Goal: Task Accomplishment & Management: Complete application form

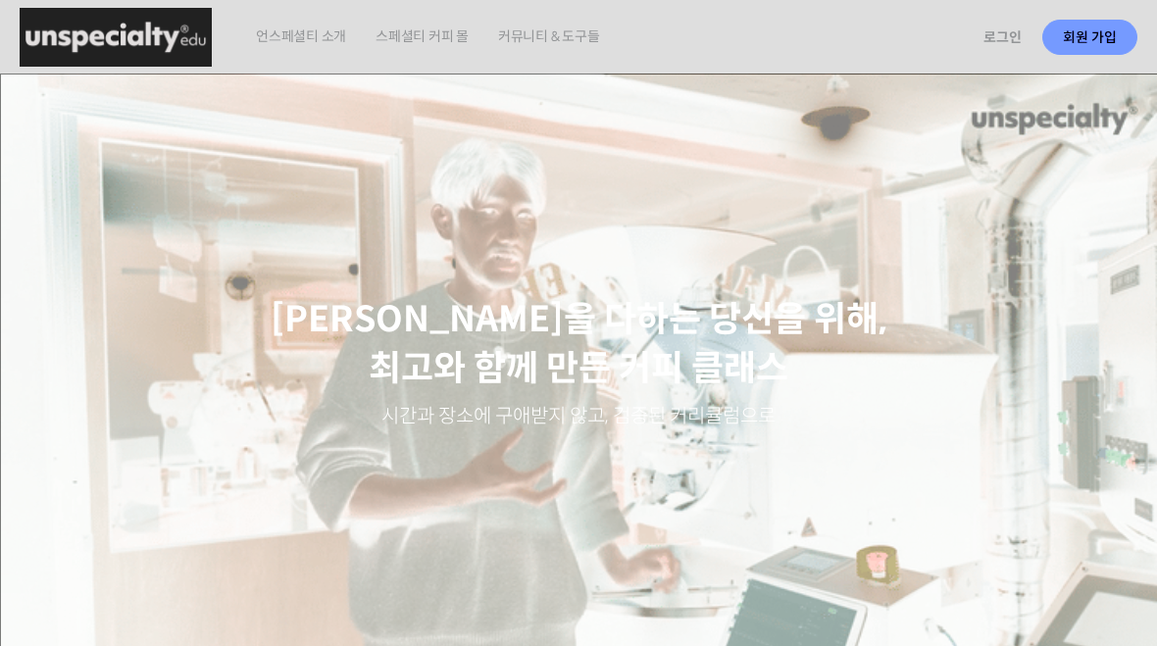
click at [1093, 37] on link "회원 가입" at bounding box center [1089, 37] width 95 height 35
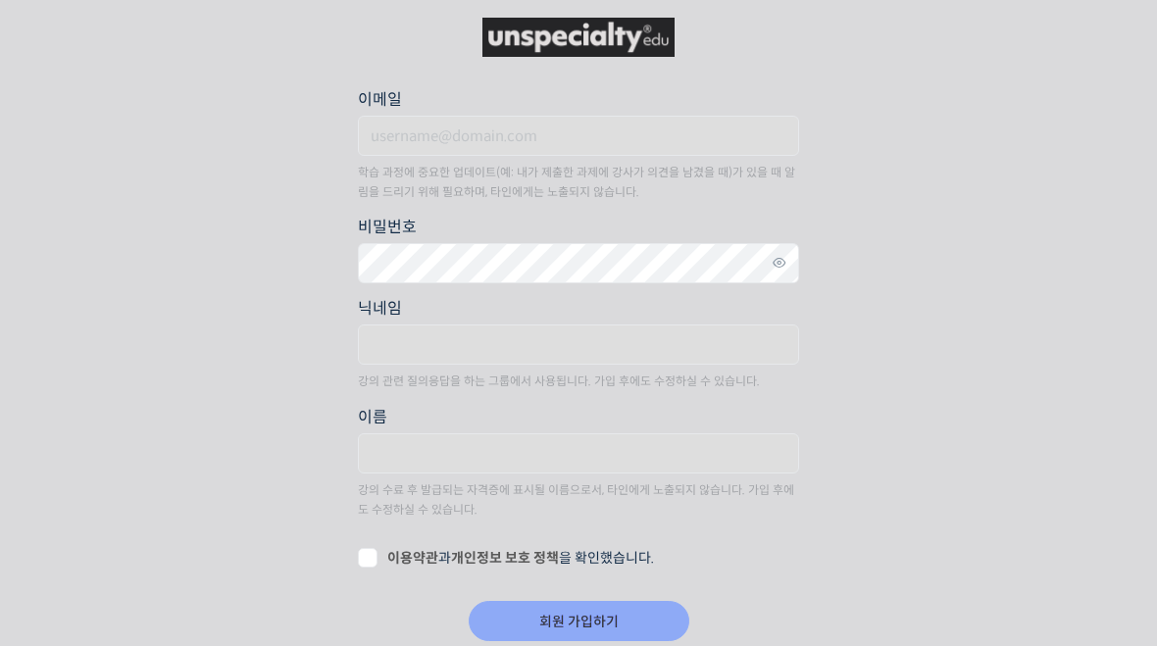
scroll to position [5, 0]
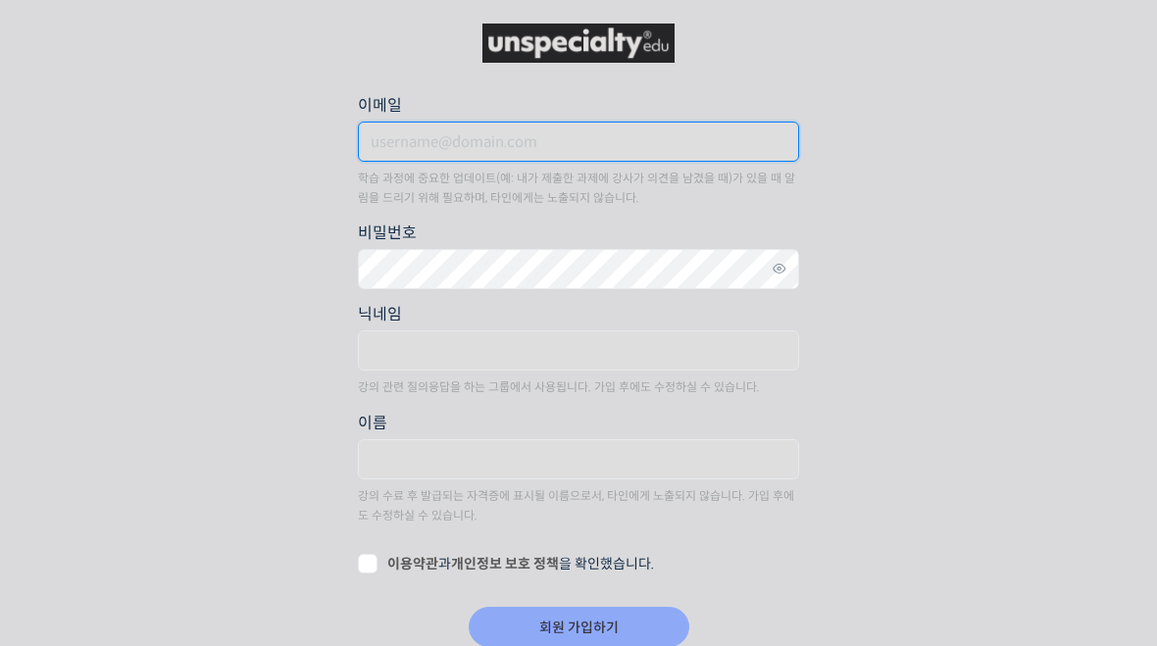
click at [405, 135] on input "이메일" at bounding box center [578, 142] width 441 height 40
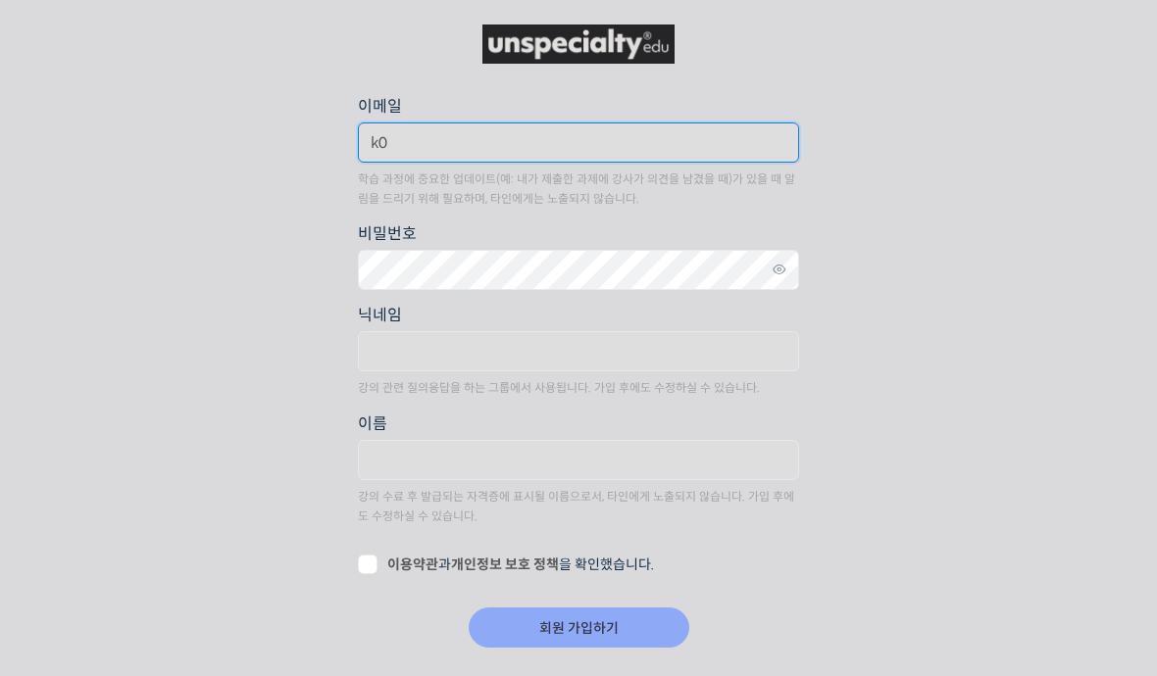
type input "k"
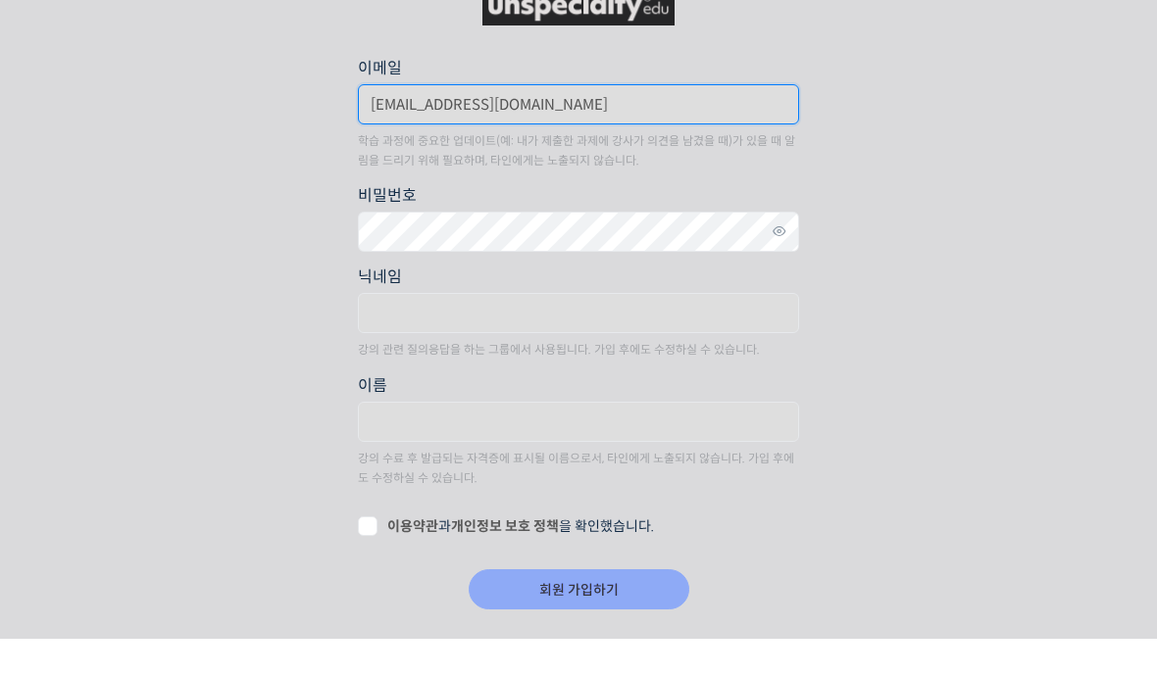
click at [425, 123] on input "kptsso-mjdh@naver.com" at bounding box center [578, 143] width 441 height 40
type input "kptsso_mjdh@naver.com"
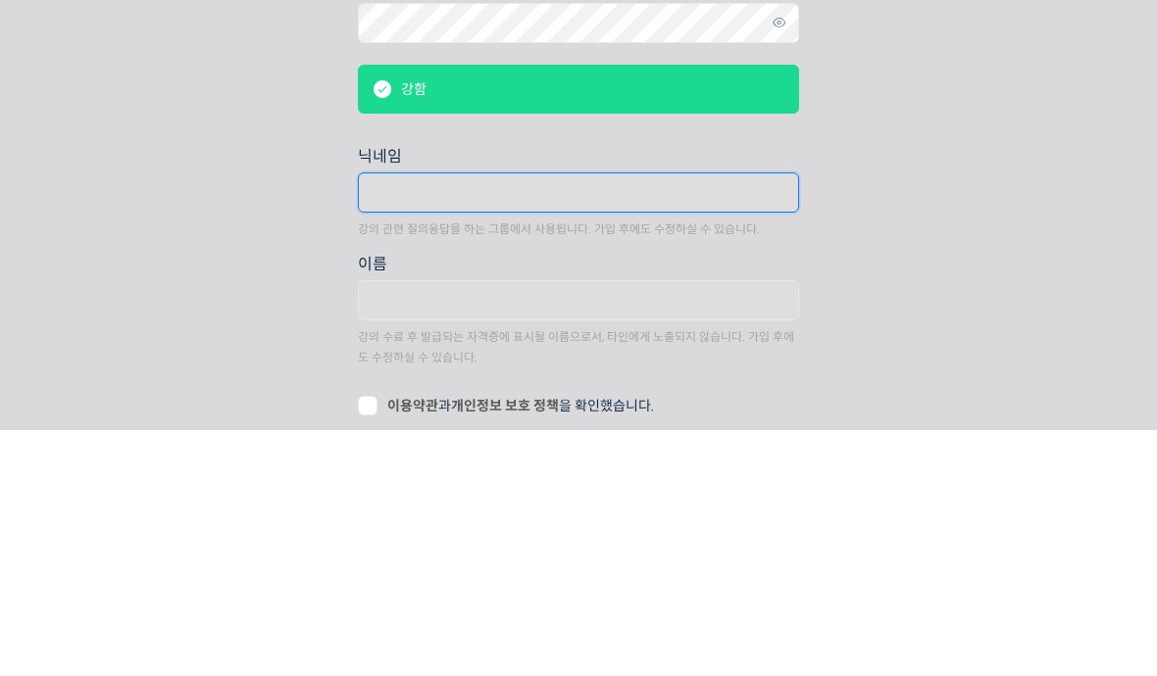
click at [402, 420] on input "text" at bounding box center [578, 440] width 441 height 40
type input "리"
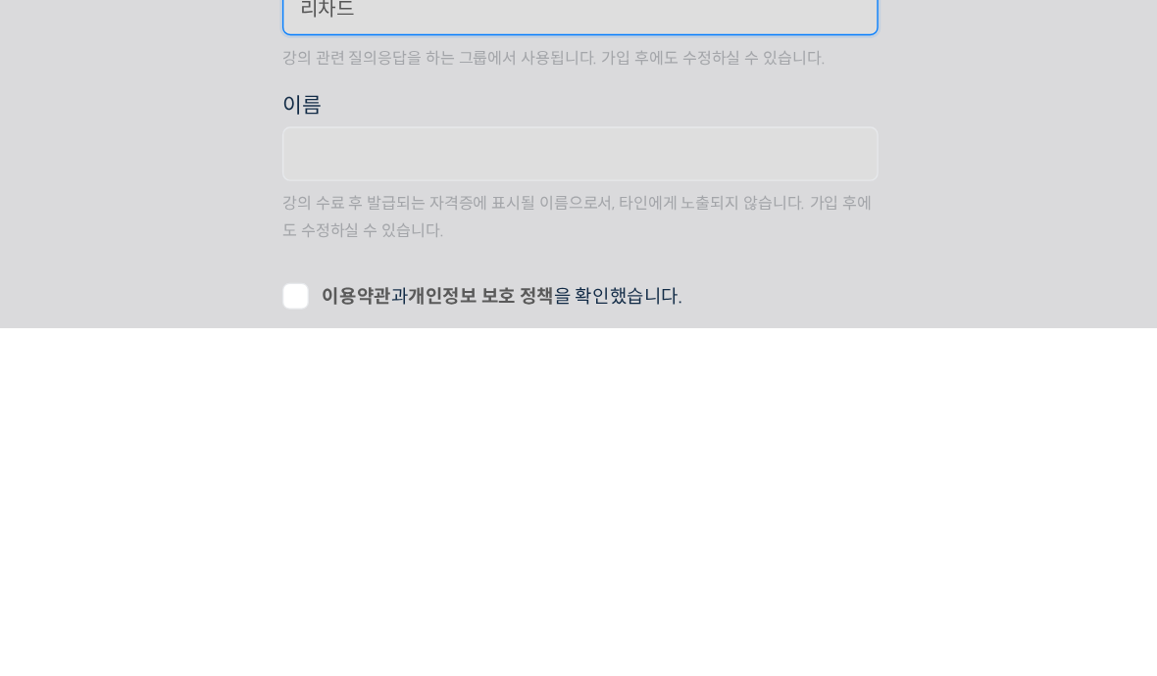
scroll to position [17, 0]
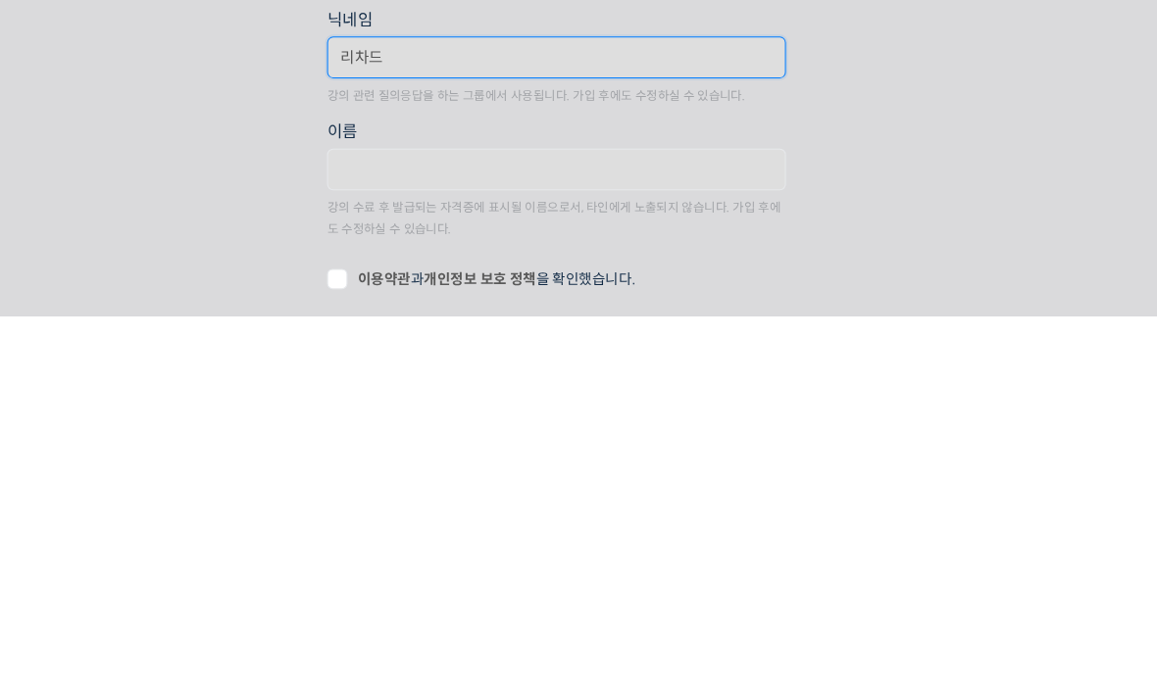
type input "리차드"
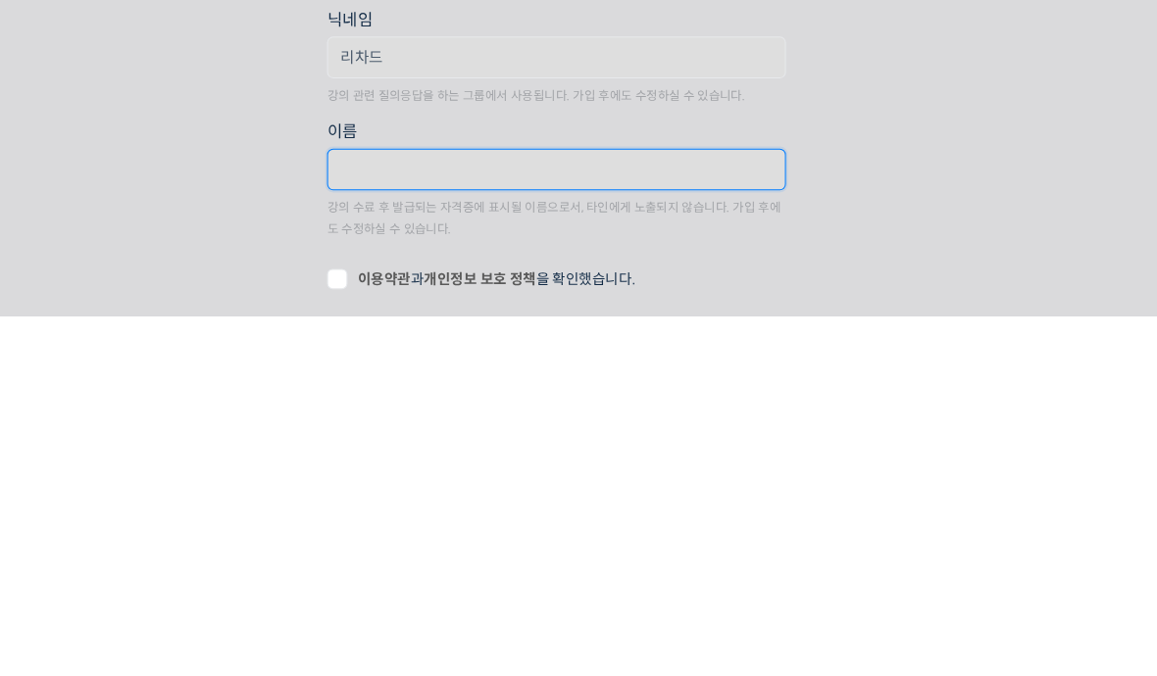
click at [364, 516] on input "text" at bounding box center [578, 536] width 441 height 40
type input "기"
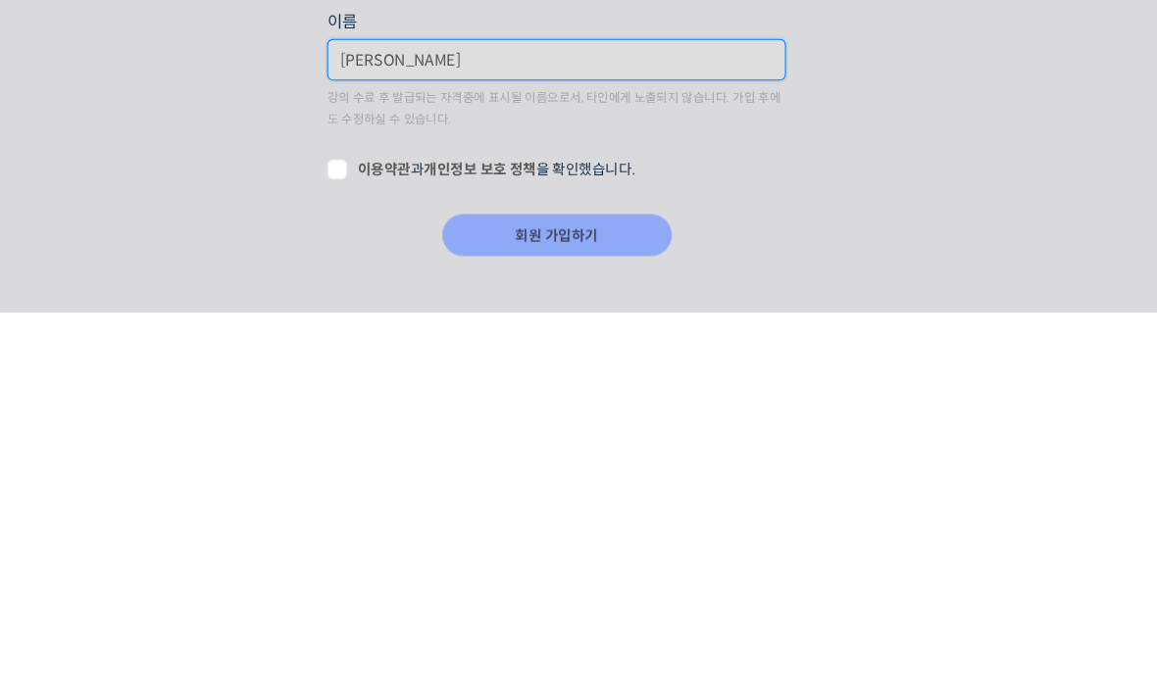
scroll to position [130, 0]
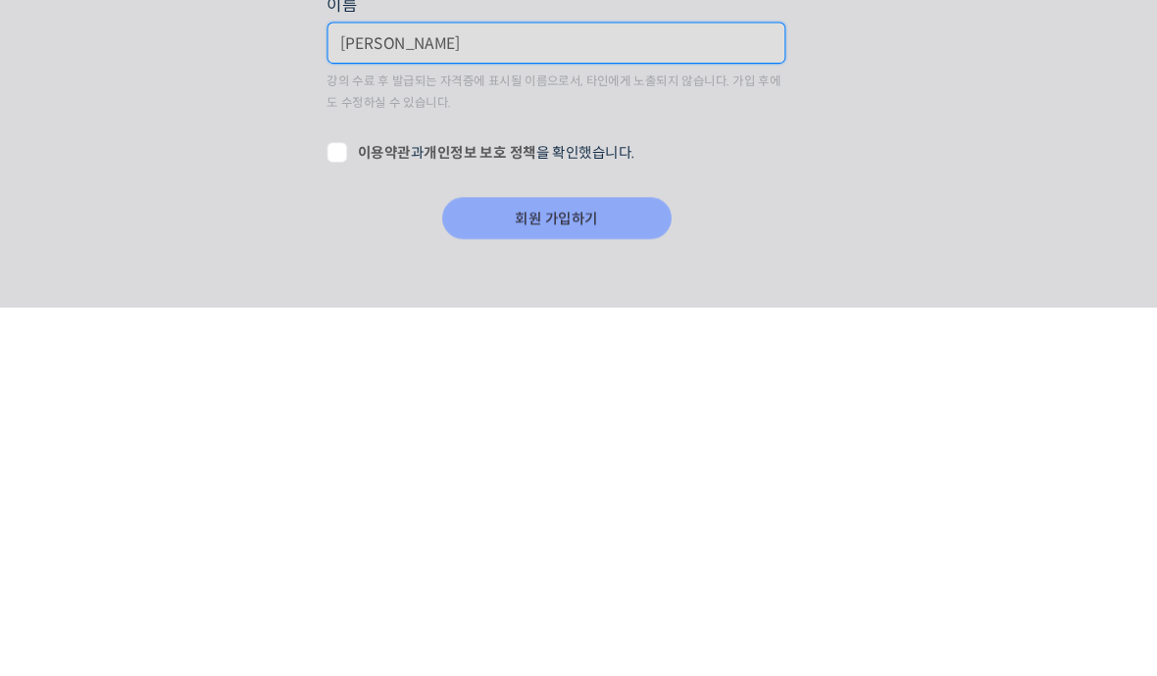
type input "김태성"
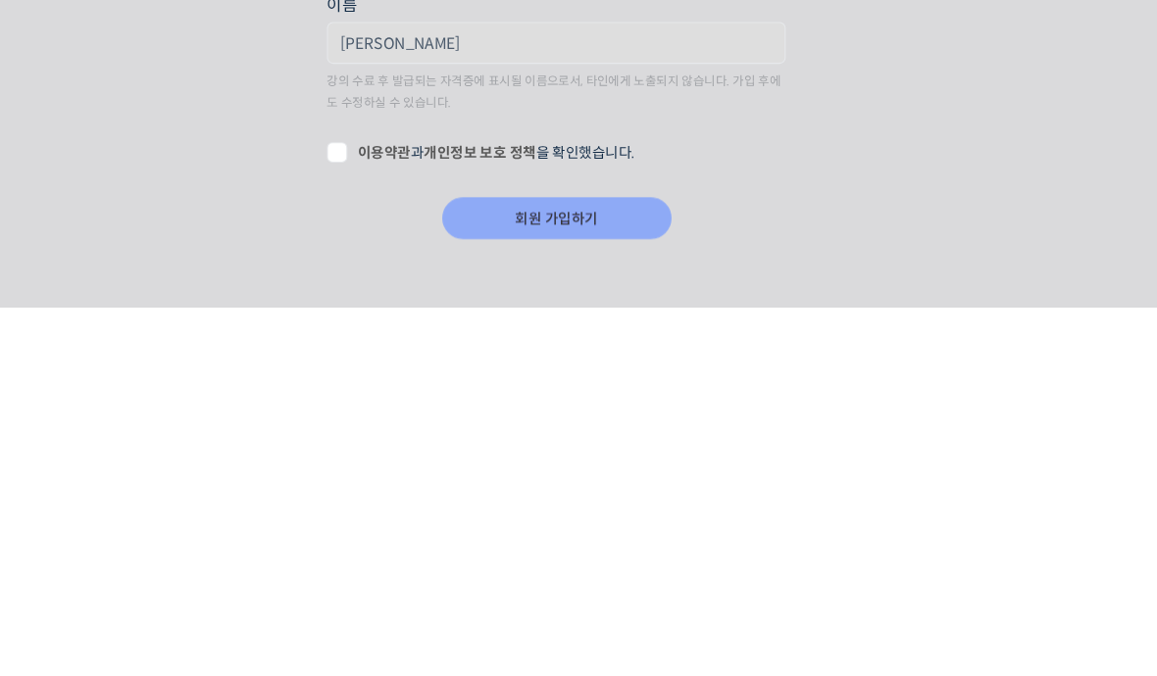
click at [358, 519] on label "이용약관 과 개인정보 보호 정책 을 확인했습니다." at bounding box center [578, 529] width 441 height 20
click at [358, 519] on input "이용약관 과 개인정보 보호 정책 을 확인했습니다." at bounding box center [364, 525] width 13 height 13
checkbox input "true"
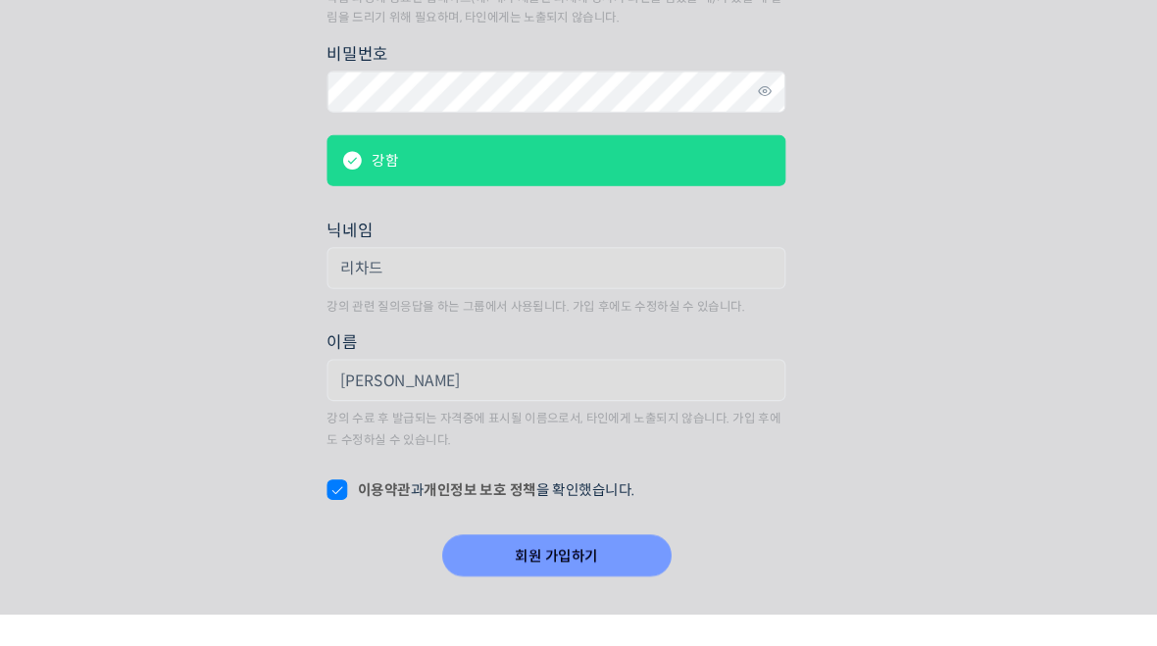
scroll to position [162, 0]
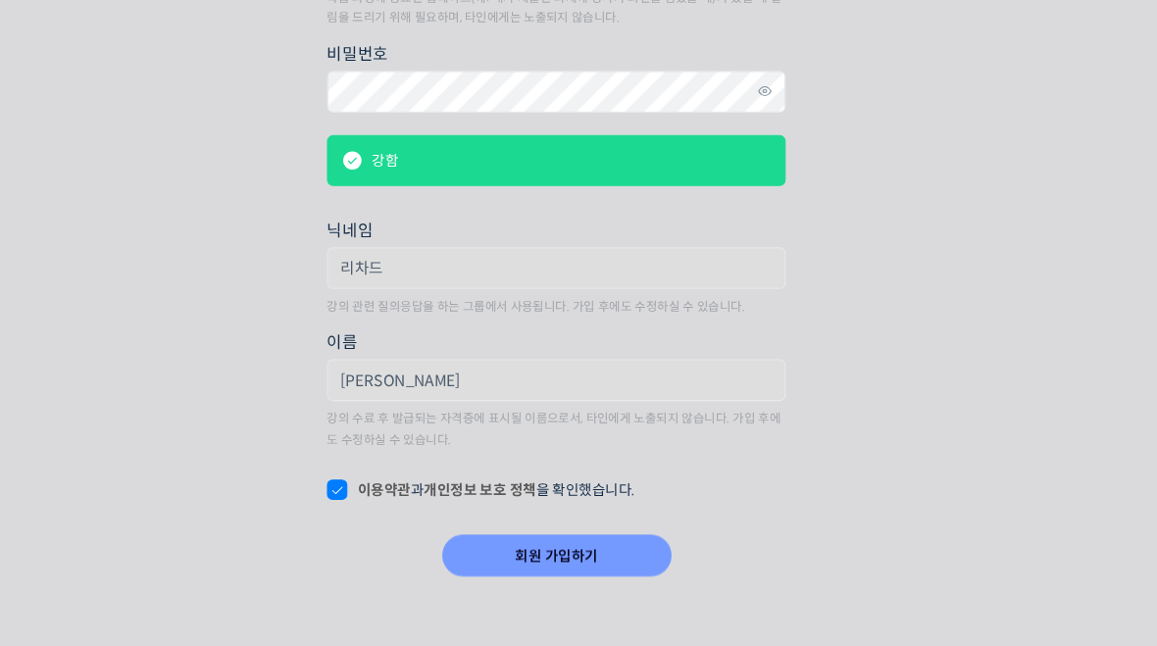
click at [548, 545] on input "회원 가입하기" at bounding box center [579, 559] width 221 height 40
